Goal: Entertainment & Leisure: Consume media (video, audio)

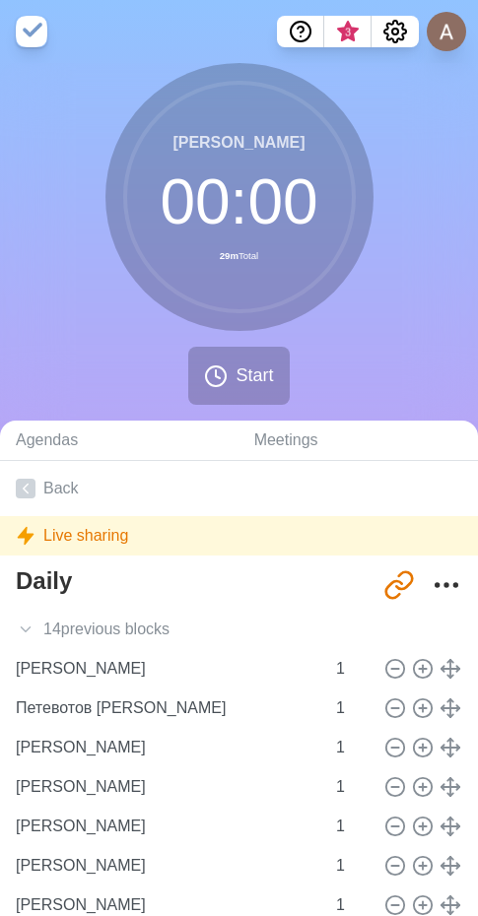
click at [454, 195] on div "Перочкина Мария 00 : 00 29m Total Start" at bounding box center [239, 242] width 478 height 358
click at [396, 31] on icon "Settings" at bounding box center [395, 32] width 24 height 24
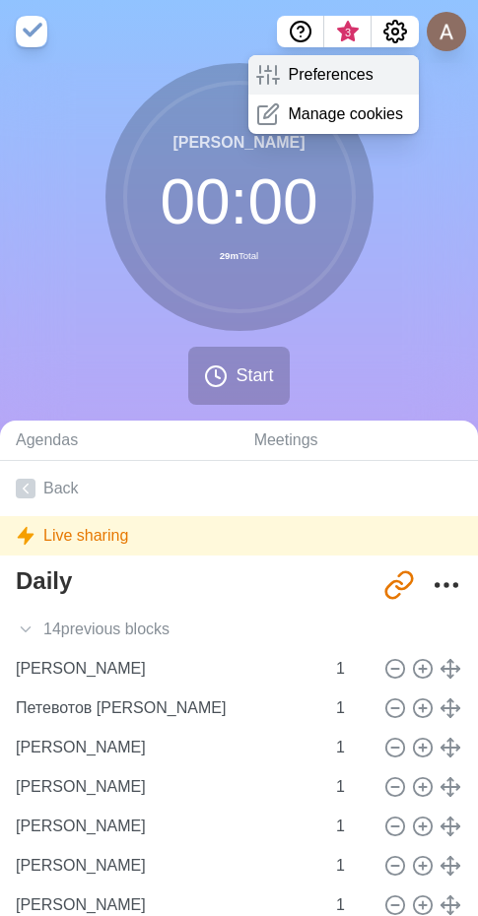
click at [311, 73] on p "Preferences" at bounding box center [330, 75] width 85 height 24
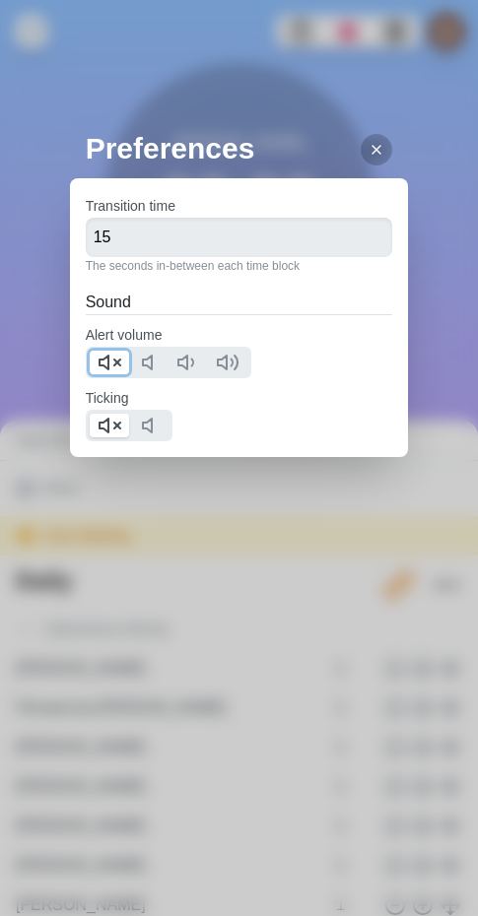
click at [113, 364] on icon at bounding box center [110, 363] width 24 height 24
click at [107, 435] on icon at bounding box center [110, 426] width 24 height 24
click at [369, 157] on icon at bounding box center [377, 150] width 16 height 16
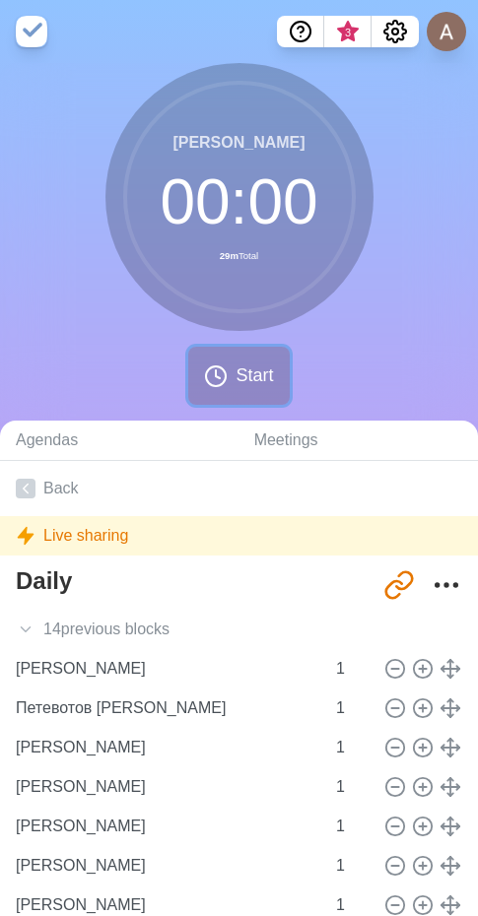
click at [242, 370] on span "Start" at bounding box center [253, 376] width 37 height 27
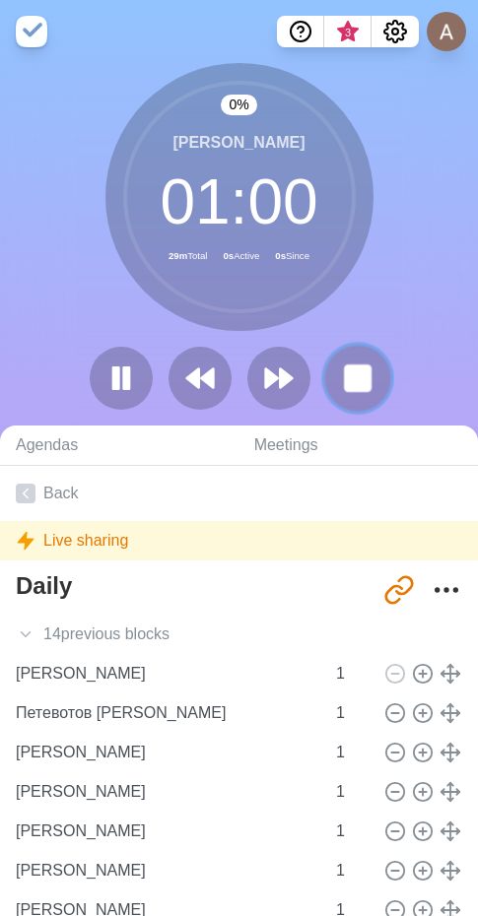
click at [343, 372] on icon at bounding box center [358, 379] width 34 height 34
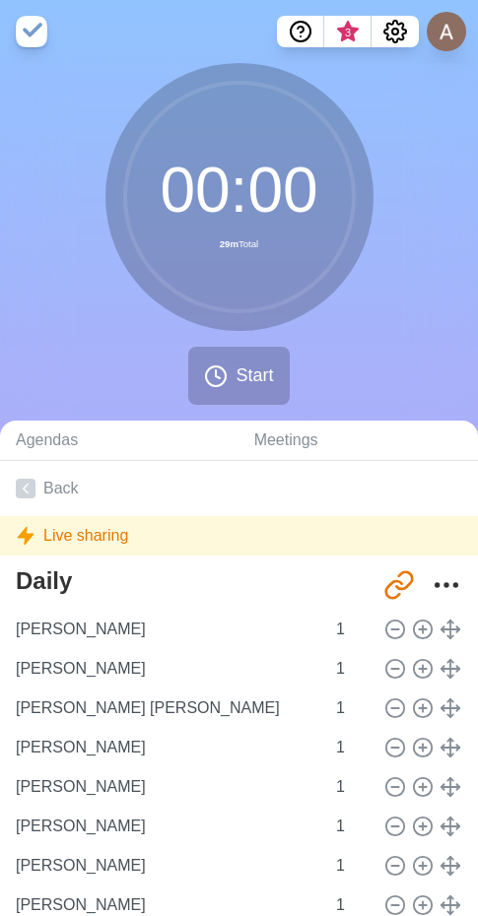
click at [389, 336] on div "00 : 00 29m Total Start" at bounding box center [239, 242] width 478 height 358
click at [227, 372] on icon at bounding box center [216, 377] width 24 height 24
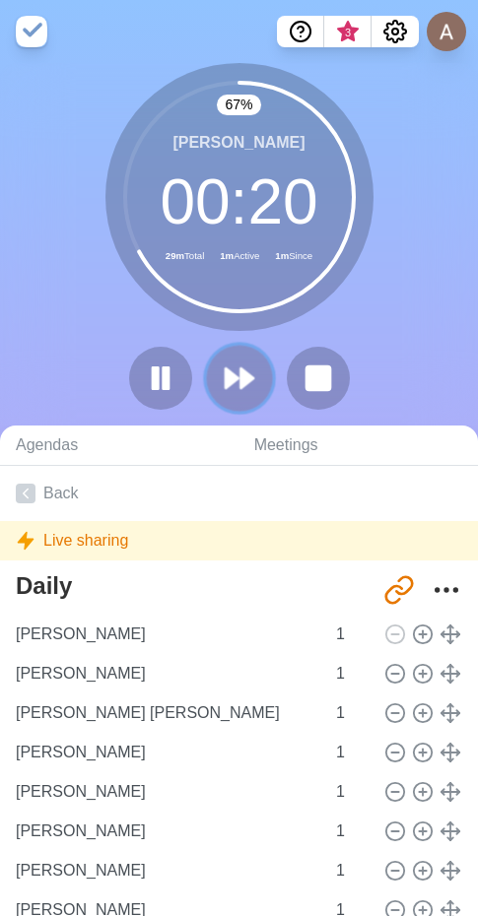
click at [213, 395] on button at bounding box center [239, 378] width 66 height 66
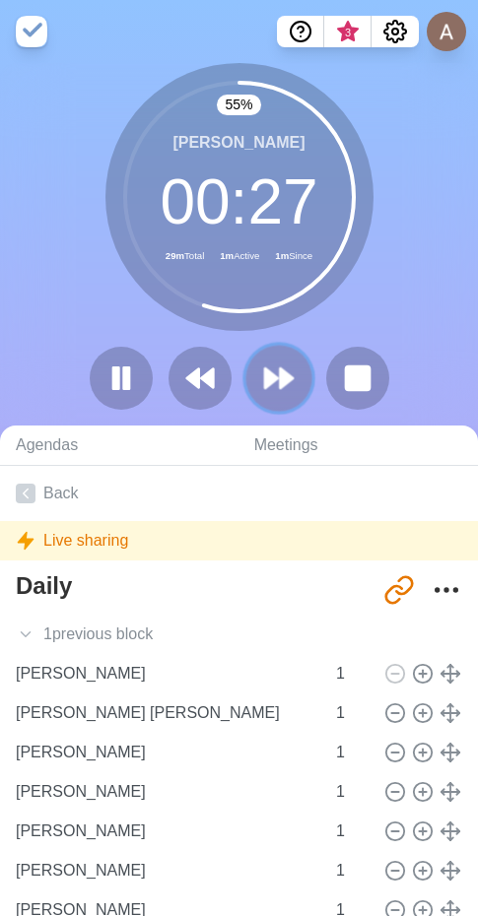
click at [283, 371] on polygon at bounding box center [286, 379] width 13 height 20
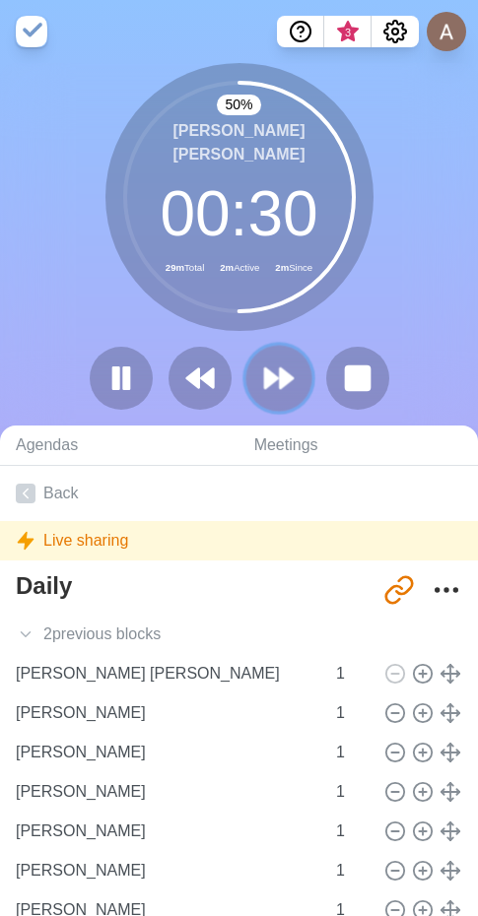
click at [296, 391] on button at bounding box center [278, 378] width 66 height 66
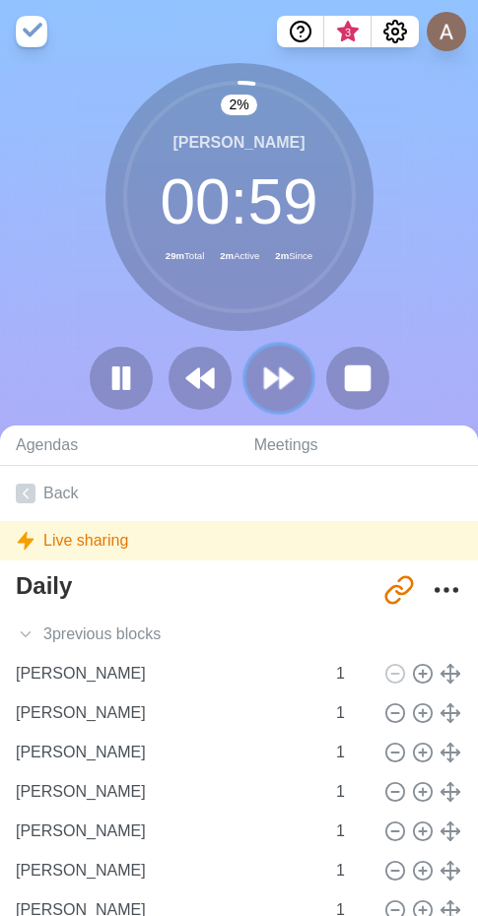
click at [283, 379] on polygon at bounding box center [286, 379] width 13 height 20
click at [280, 385] on polygon at bounding box center [286, 379] width 13 height 20
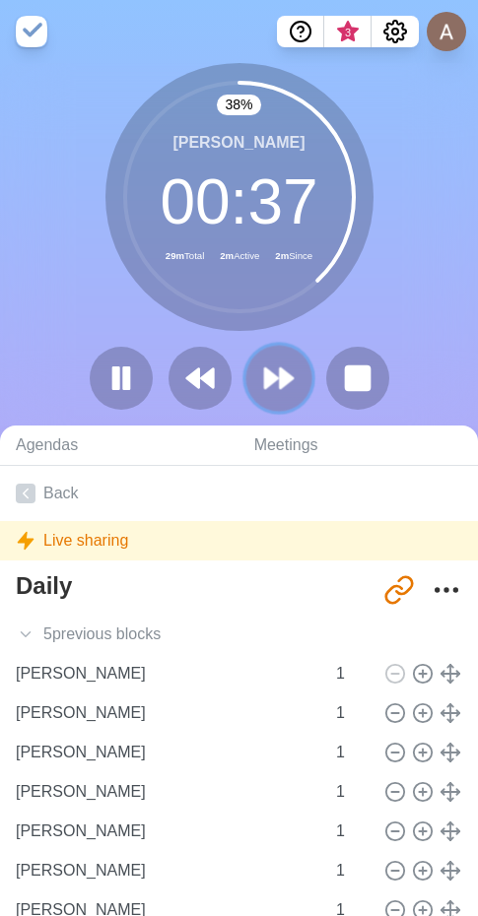
click at [299, 392] on button at bounding box center [278, 378] width 66 height 66
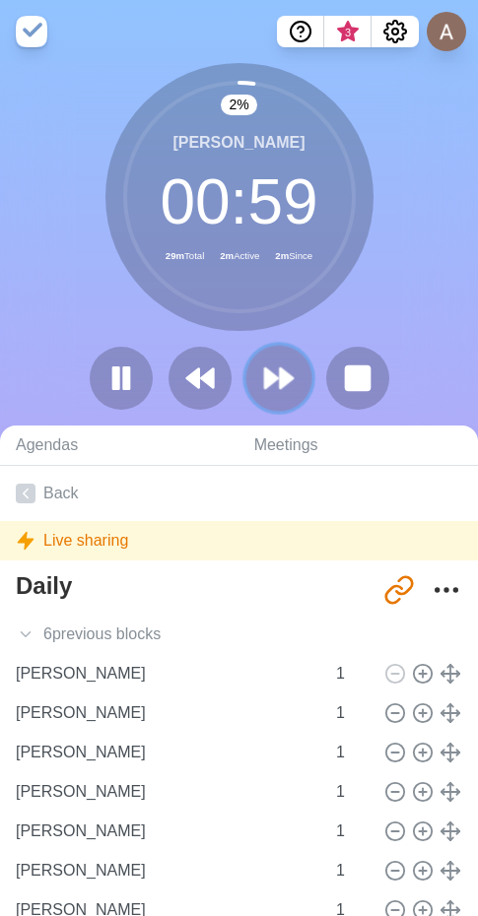
click at [299, 392] on button at bounding box center [278, 378] width 66 height 66
click at [275, 386] on icon at bounding box center [279, 379] width 34 height 34
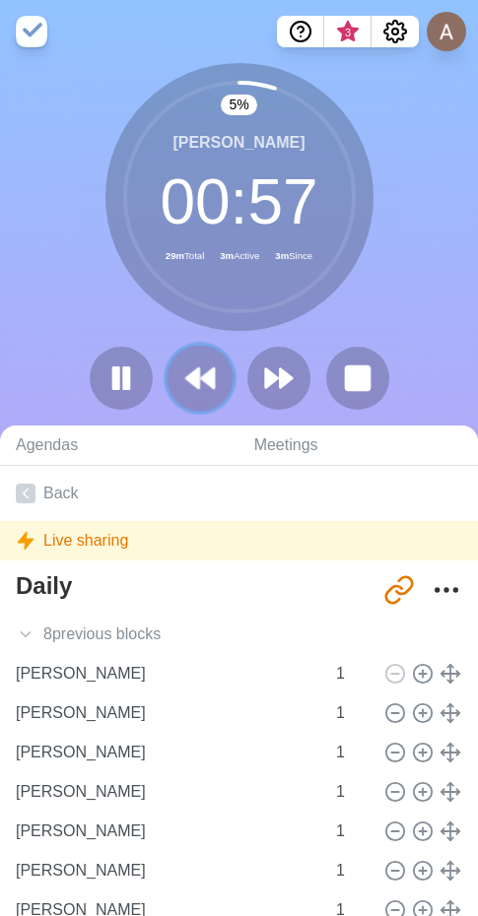
click at [218, 377] on button at bounding box center [200, 378] width 66 height 66
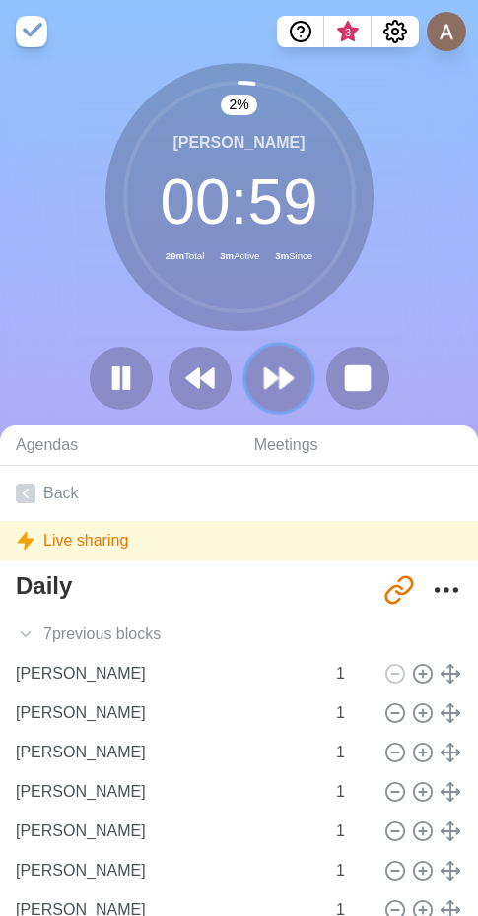
click at [287, 376] on polygon at bounding box center [286, 379] width 13 height 20
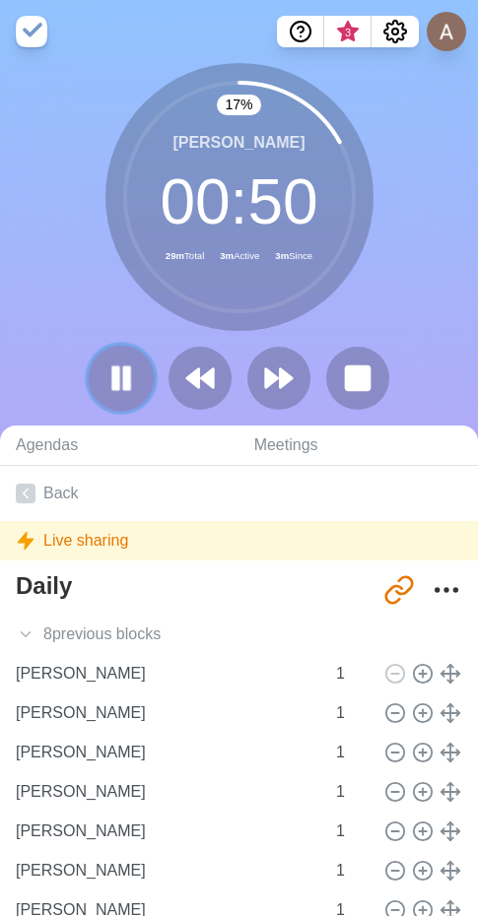
click at [140, 383] on button at bounding box center [121, 378] width 66 height 66
click at [134, 382] on icon at bounding box center [121, 379] width 34 height 34
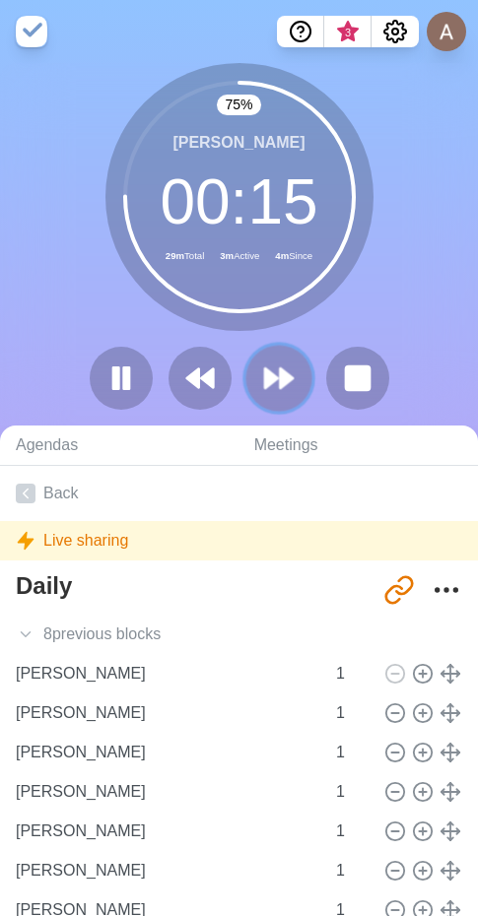
click at [291, 364] on icon at bounding box center [279, 379] width 34 height 34
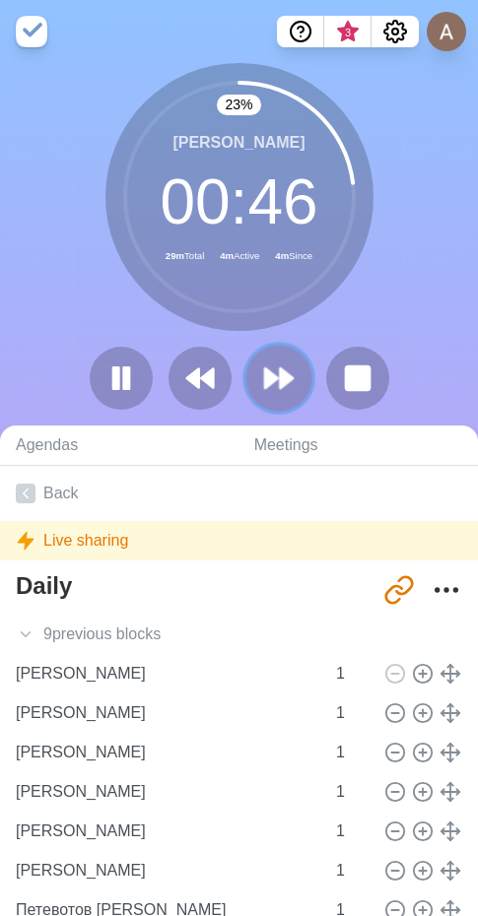
click at [293, 385] on icon at bounding box center [279, 379] width 34 height 34
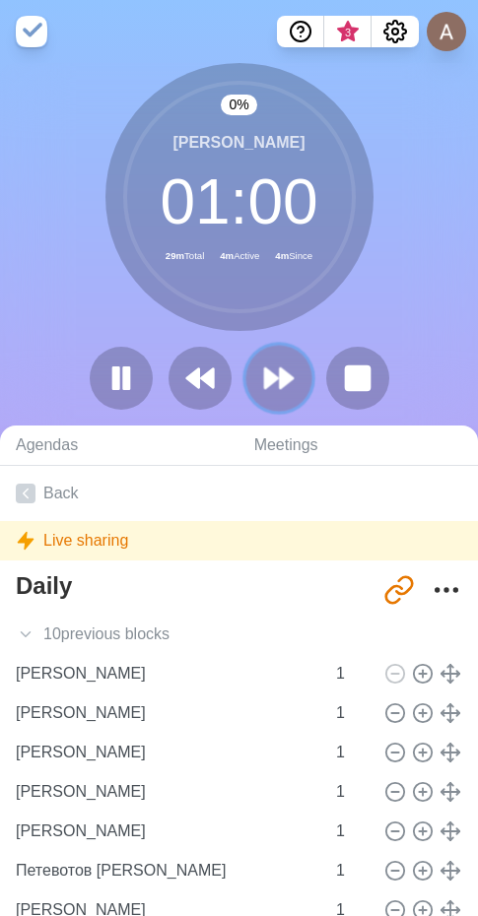
click at [293, 385] on icon at bounding box center [279, 379] width 34 height 34
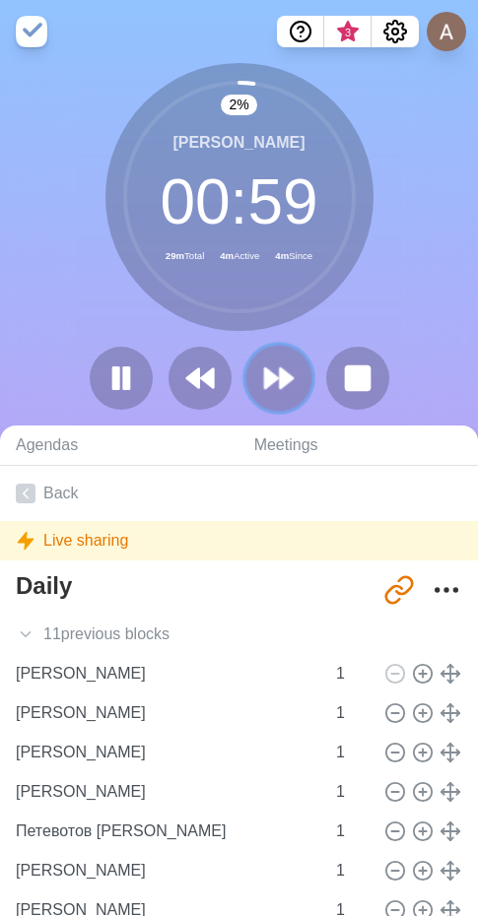
click at [293, 385] on icon at bounding box center [279, 379] width 34 height 34
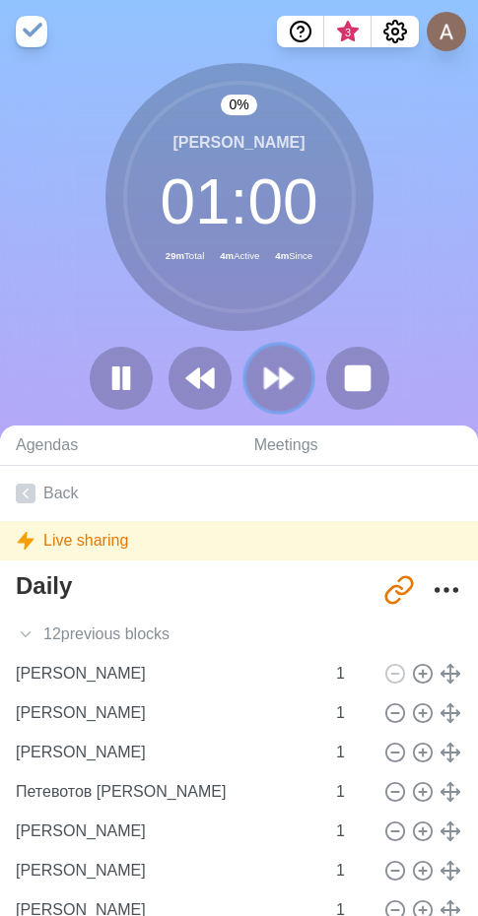
click at [293, 385] on icon at bounding box center [279, 379] width 34 height 34
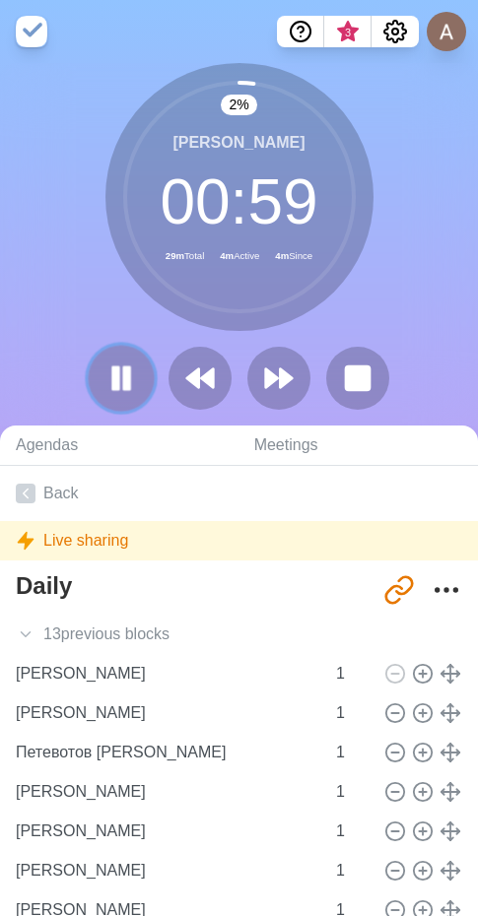
click at [137, 387] on icon at bounding box center [121, 379] width 34 height 34
click at [137, 387] on icon at bounding box center [121, 379] width 32 height 32
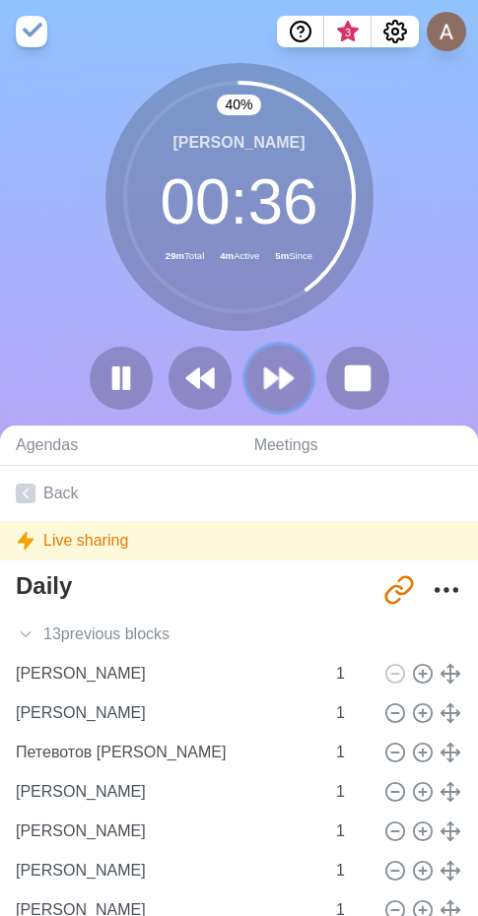
click at [294, 393] on icon at bounding box center [279, 379] width 34 height 34
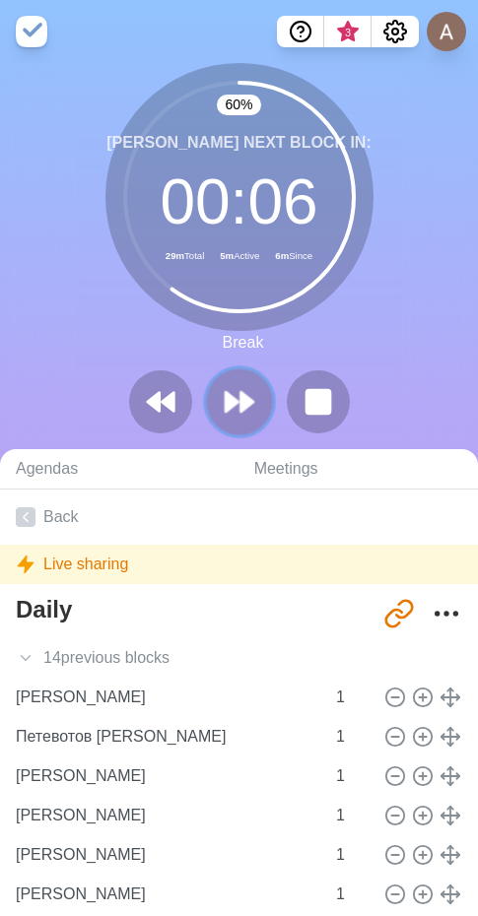
click at [259, 404] on button at bounding box center [239, 402] width 66 height 66
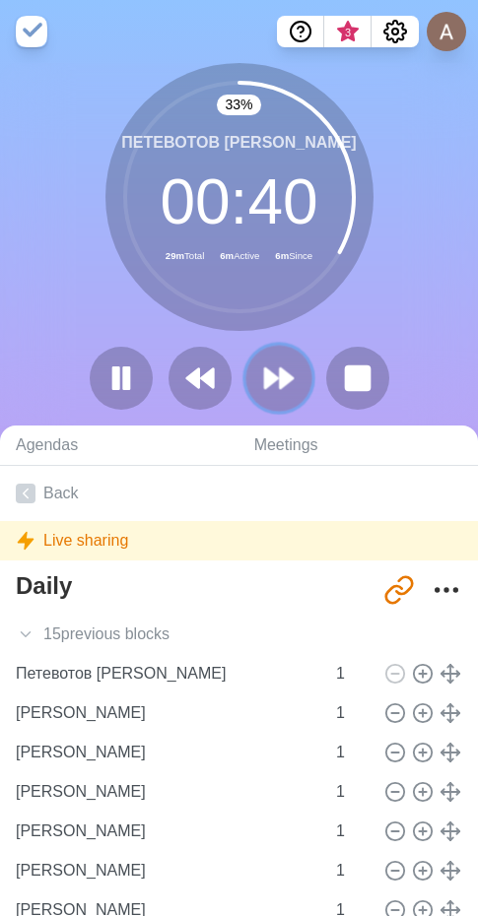
click at [282, 383] on polygon at bounding box center [286, 379] width 13 height 20
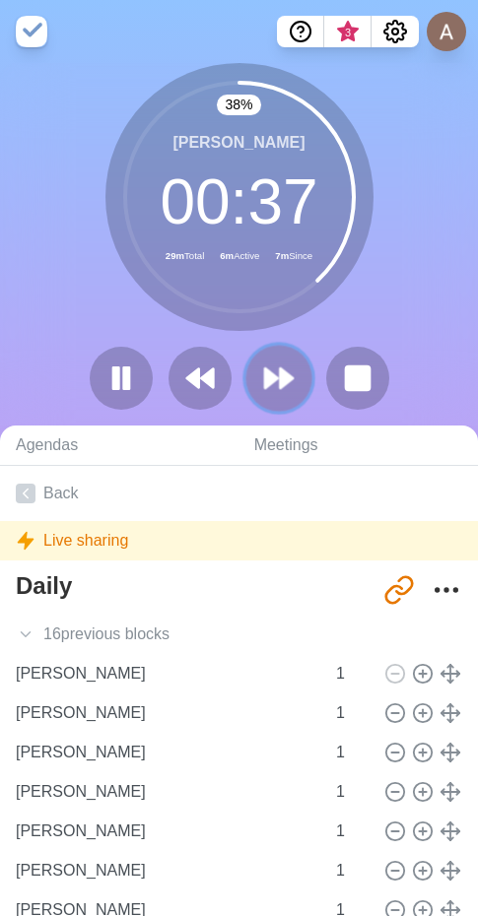
click at [272, 385] on icon at bounding box center [279, 379] width 34 height 34
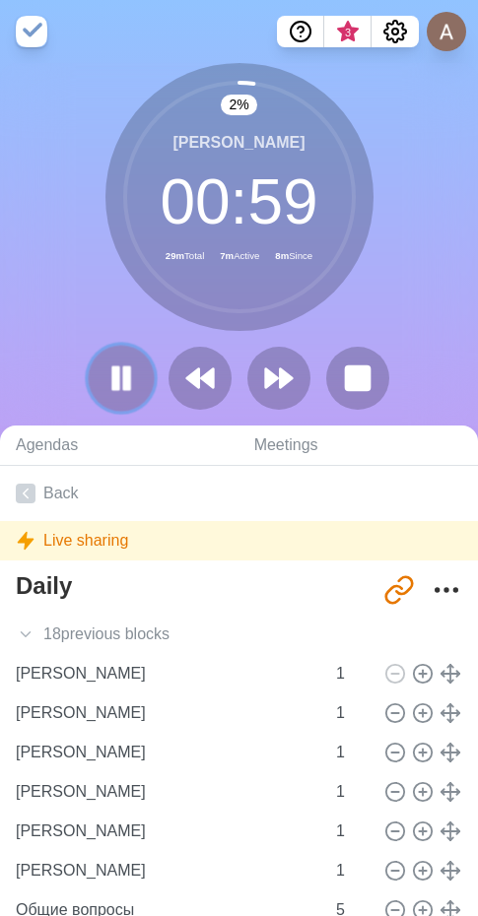
click at [114, 369] on rect at bounding box center [115, 379] width 6 height 22
click at [278, 374] on icon at bounding box center [279, 379] width 34 height 34
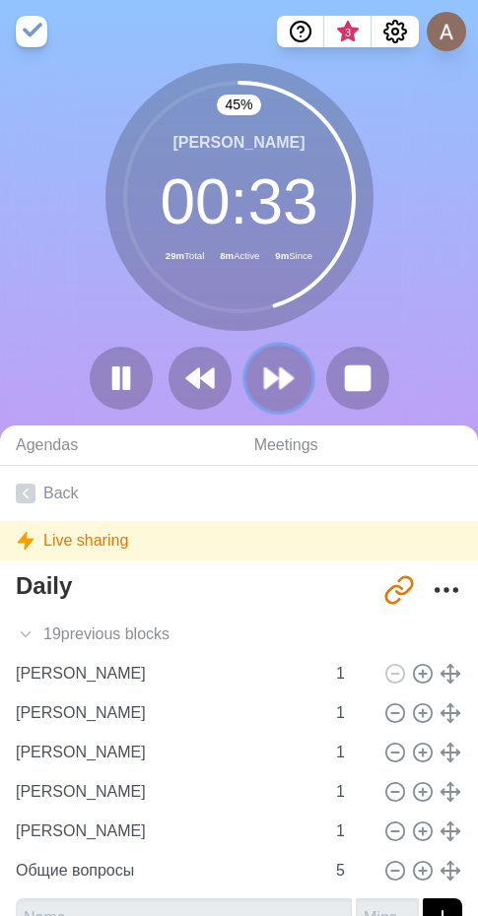
click at [293, 369] on icon at bounding box center [279, 379] width 34 height 34
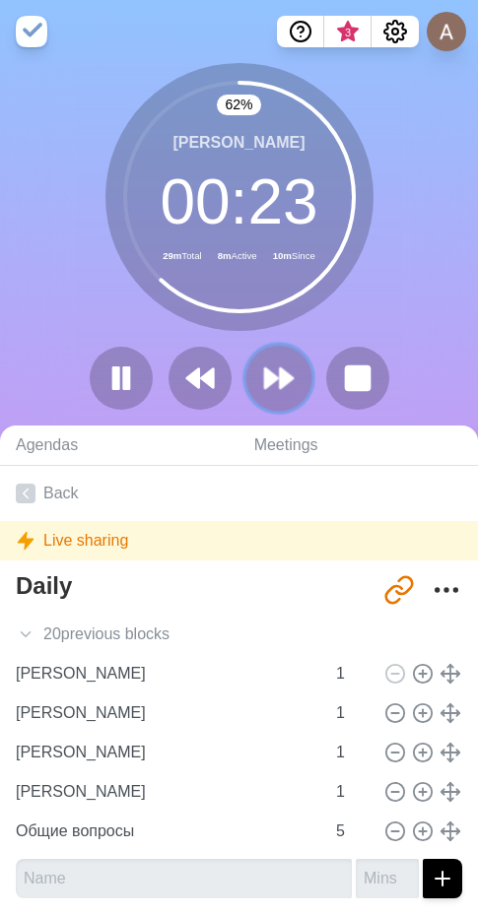
click at [297, 385] on button at bounding box center [278, 378] width 66 height 66
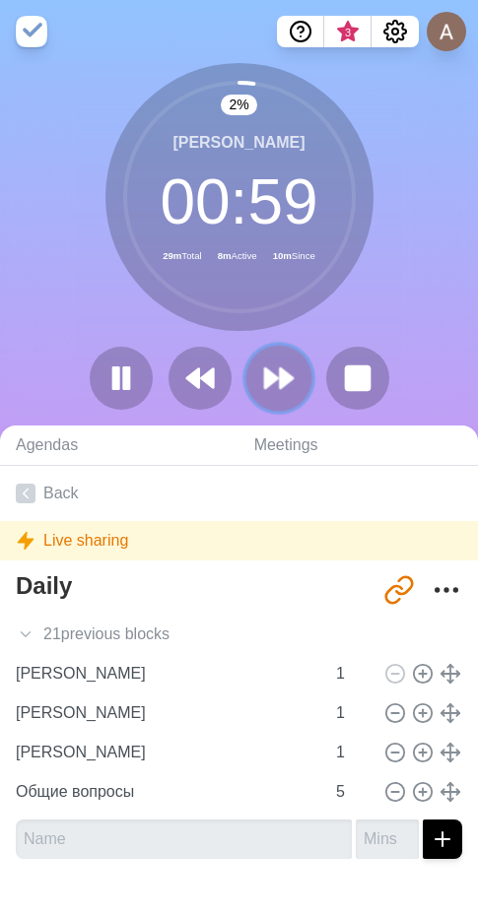
click at [297, 385] on button at bounding box center [278, 378] width 66 height 66
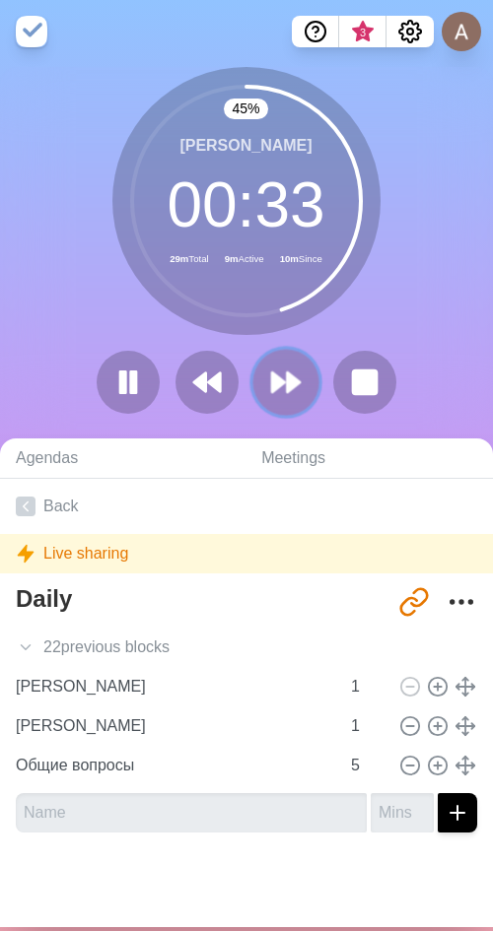
click at [287, 382] on polygon at bounding box center [293, 382] width 13 height 20
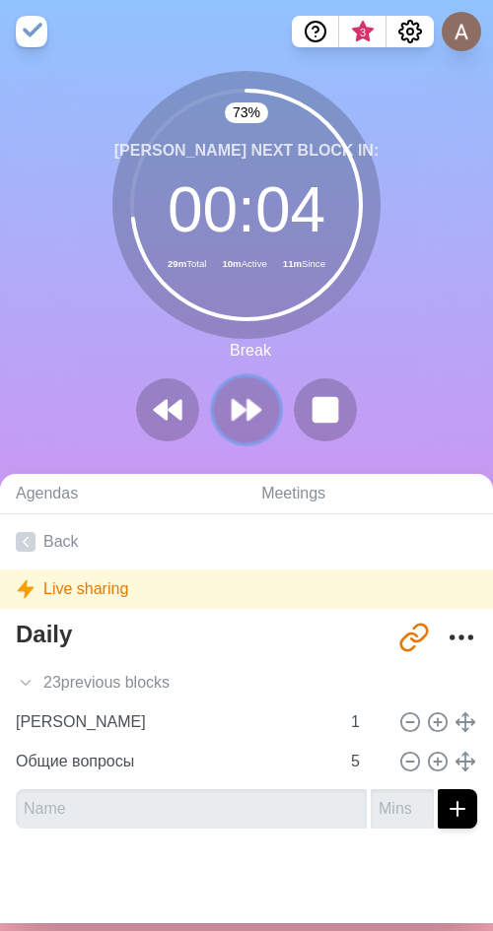
click at [258, 424] on button at bounding box center [246, 410] width 66 height 66
